Goal: Information Seeking & Learning: Find specific fact

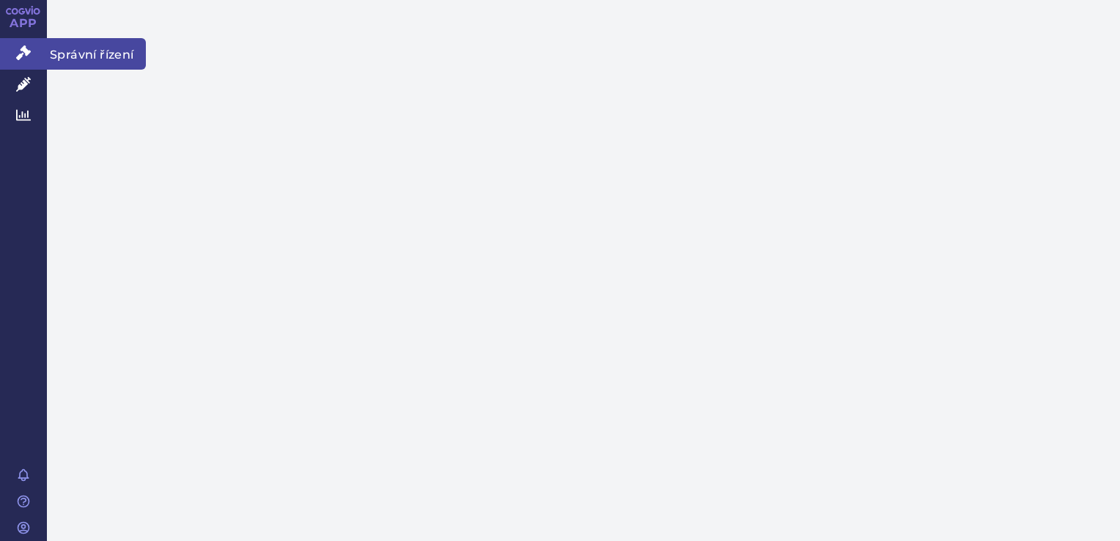
click at [34, 46] on link "Správní řízení" at bounding box center [23, 53] width 47 height 31
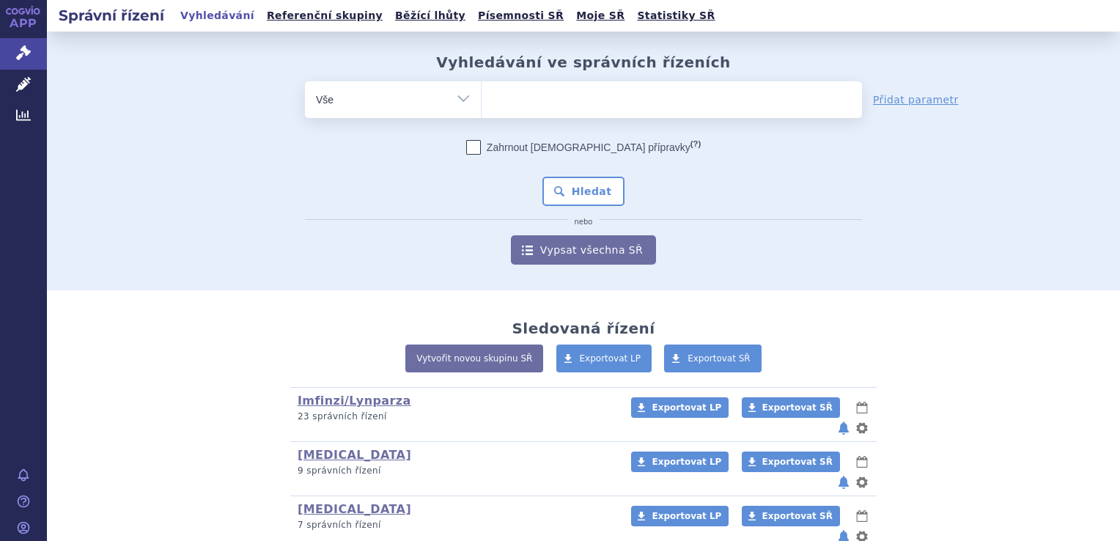
click at [589, 100] on ul at bounding box center [672, 96] width 380 height 31
click at [482, 100] on select at bounding box center [481, 99] width 1 height 37
type input "rK"
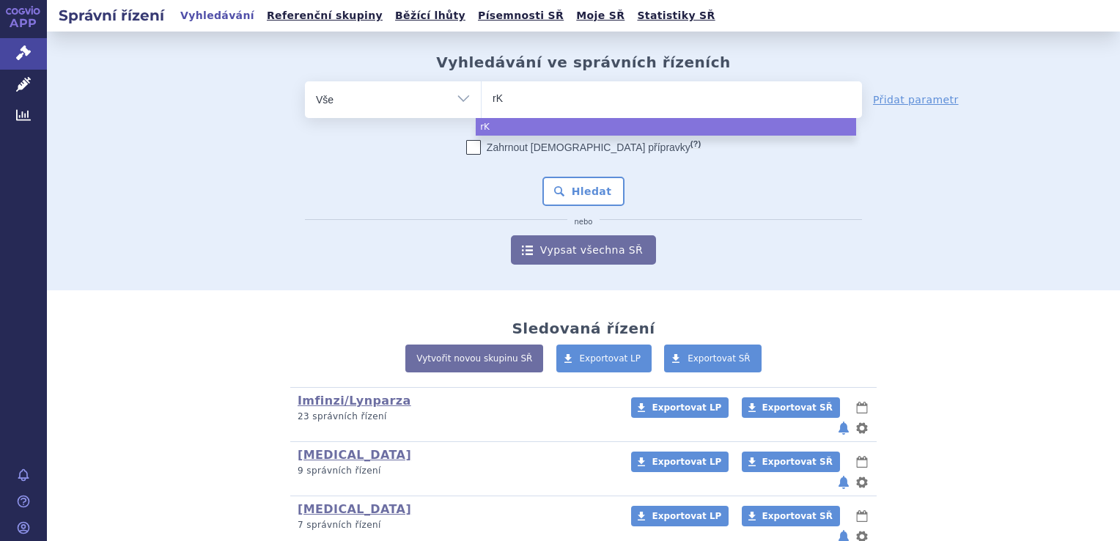
type input "r"
type input "TAK"
type input "TAKH"
type input "TAKHZ"
type input "TAKHZY"
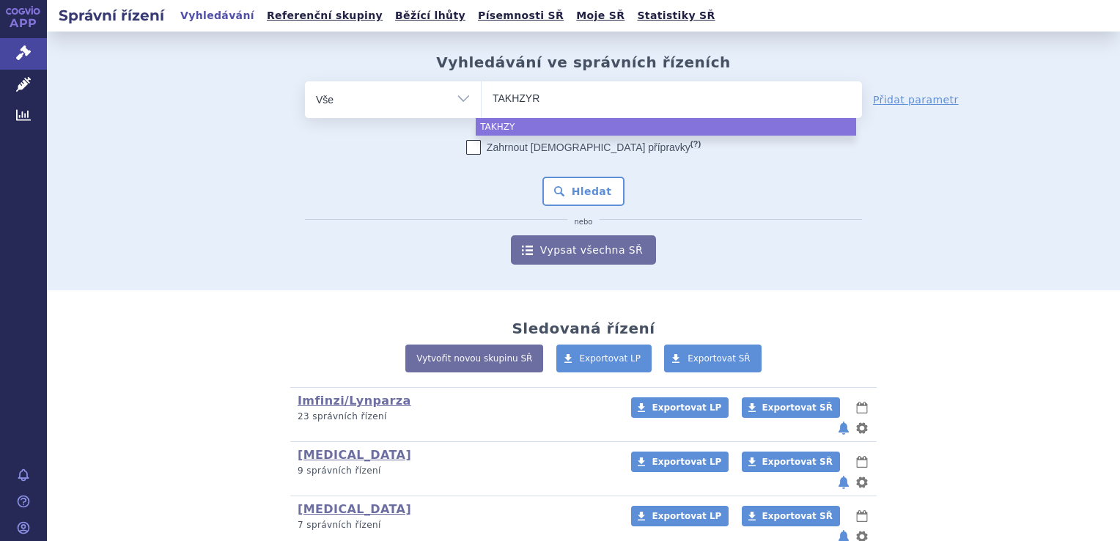
type input "TAKHZYRO"
select select "TAKHZYRO"
click at [564, 178] on div "Zahrnout bratrské přípravky (?) Hledat nebo Vypsat všechna SŘ" at bounding box center [583, 202] width 557 height 125
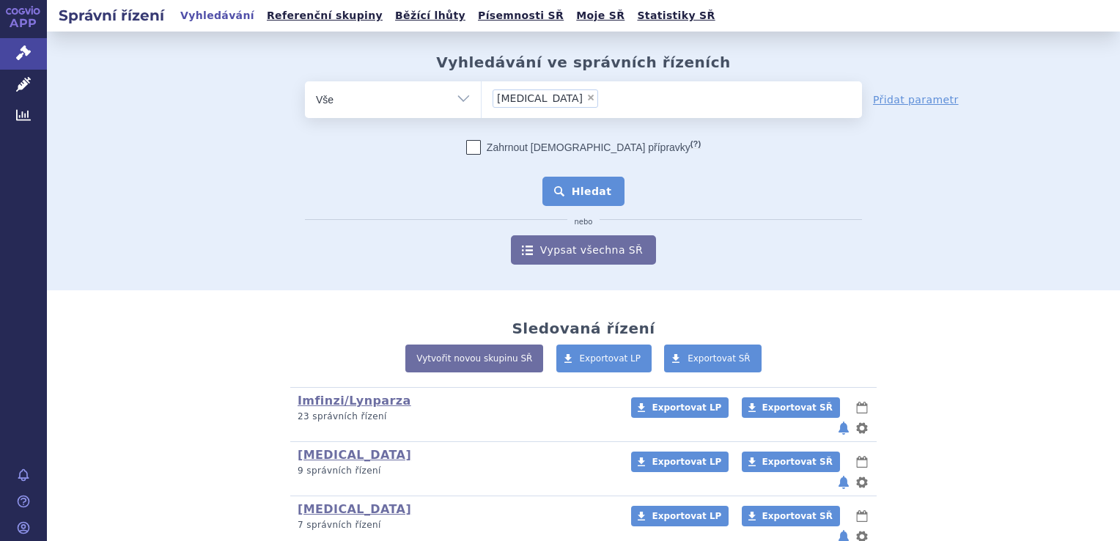
click at [580, 202] on button "Hledat" at bounding box center [583, 191] width 83 height 29
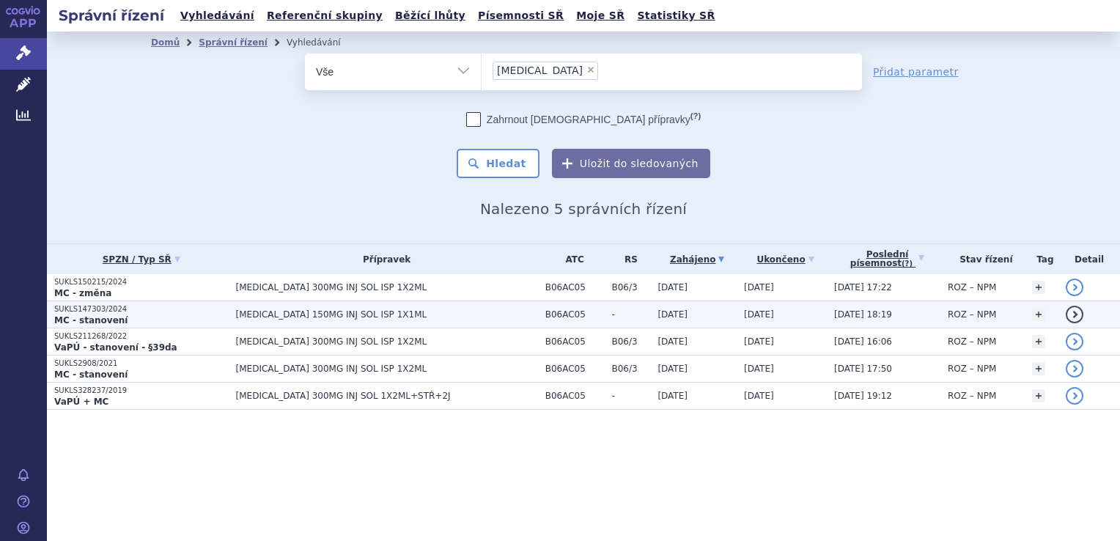
click at [445, 315] on span "[MEDICAL_DATA] 150MG INJ SOL ISP 1X1ML" at bounding box center [387, 314] width 302 height 10
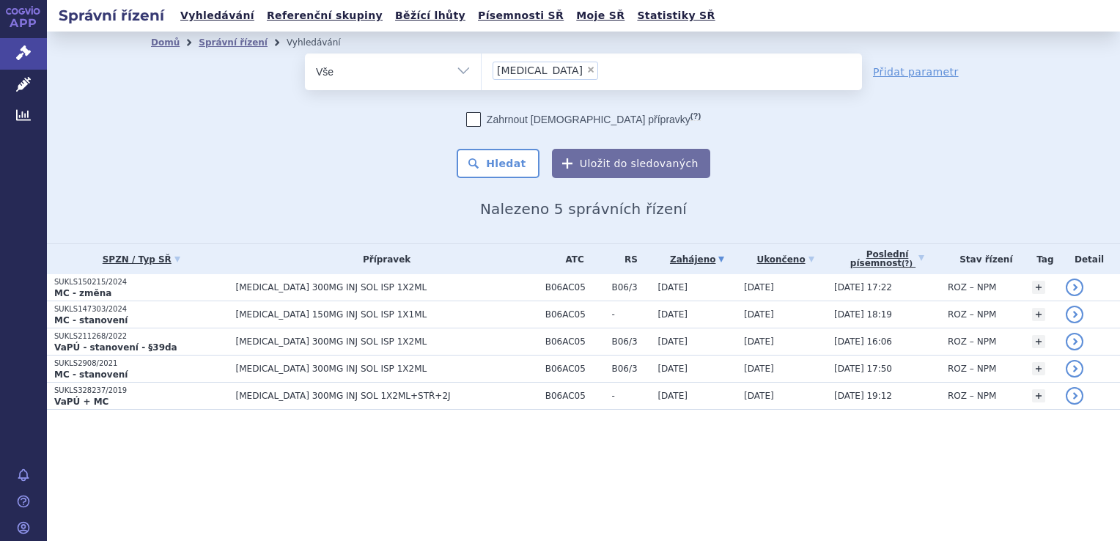
drag, startPoint x: 366, startPoint y: 290, endPoint x: 371, endPoint y: 252, distance: 37.7
click at [371, 252] on table "SPZN / Typ SŘ Přípravek ATC RS Zahájeno (?) Tag +" at bounding box center [583, 327] width 1073 height 166
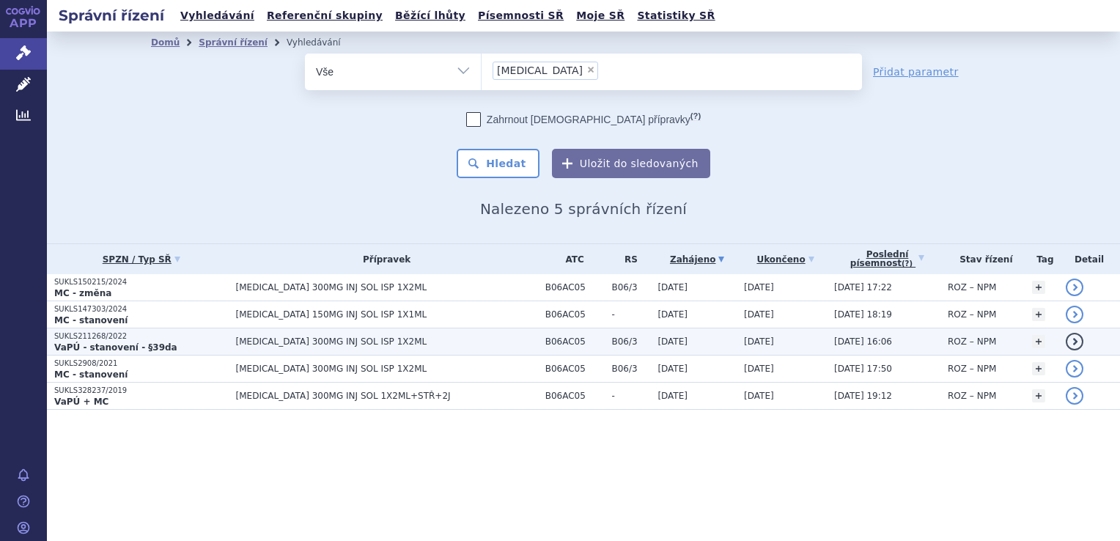
drag, startPoint x: 371, startPoint y: 252, endPoint x: 379, endPoint y: 342, distance: 89.8
click at [379, 342] on span "[MEDICAL_DATA] 300MG INJ SOL ISP 1X2ML" at bounding box center [387, 341] width 302 height 10
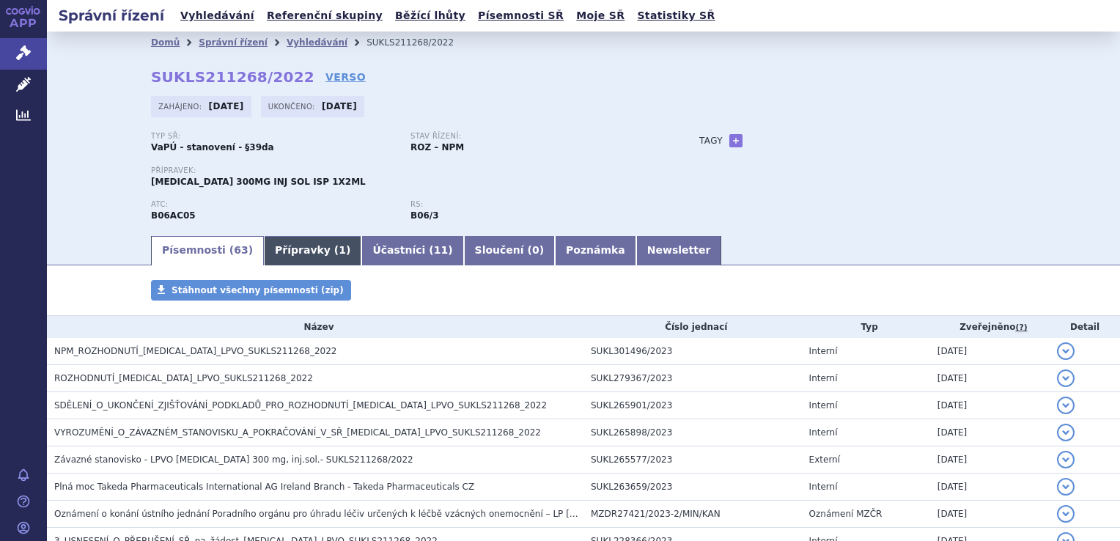
click at [270, 259] on link "Přípravky ( 1 )" at bounding box center [312, 250] width 97 height 29
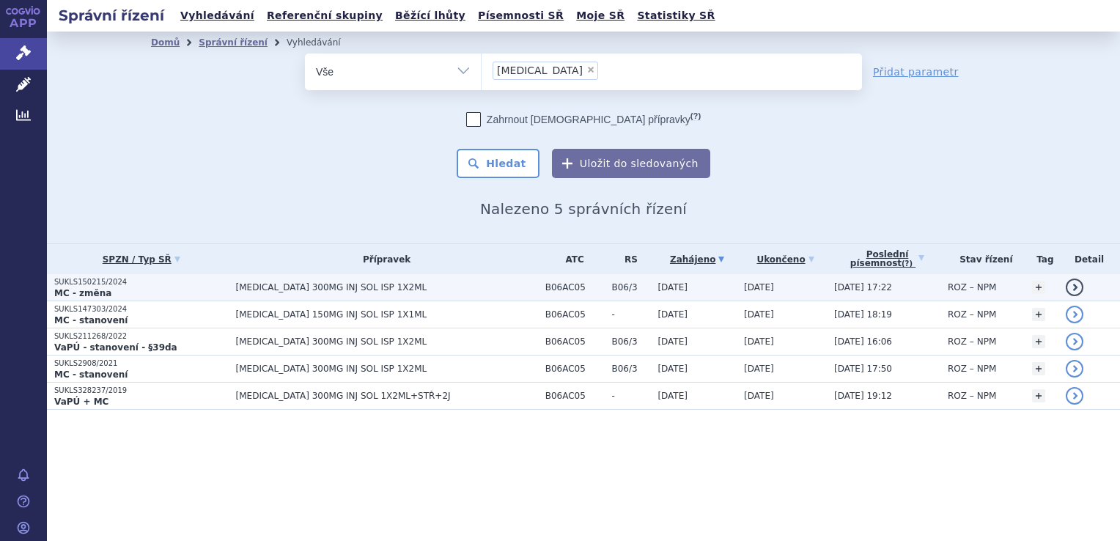
click at [443, 286] on span "TAKHZYRO 300MG INJ SOL ISP 1X2ML" at bounding box center [387, 287] width 302 height 10
